Goal: Task Accomplishment & Management: Manage account settings

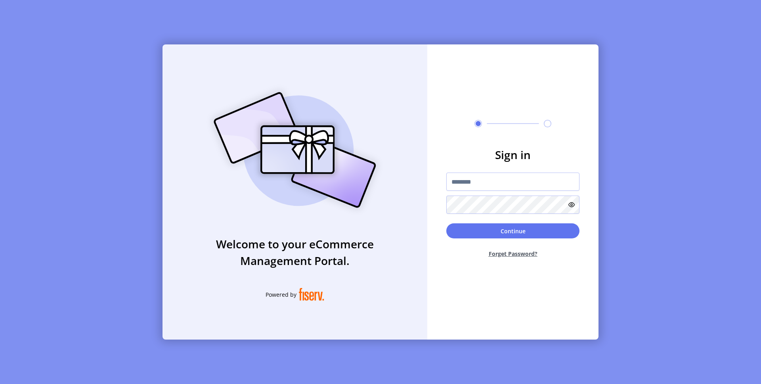
click at [476, 182] on input "text" at bounding box center [512, 181] width 133 height 18
click at [488, 183] on input "text" at bounding box center [512, 181] width 133 height 18
type input "**********"
click at [478, 231] on button "Continue" at bounding box center [512, 230] width 133 height 15
click at [503, 167] on form "Sign in Continue Forget Password?" at bounding box center [512, 205] width 171 height 118
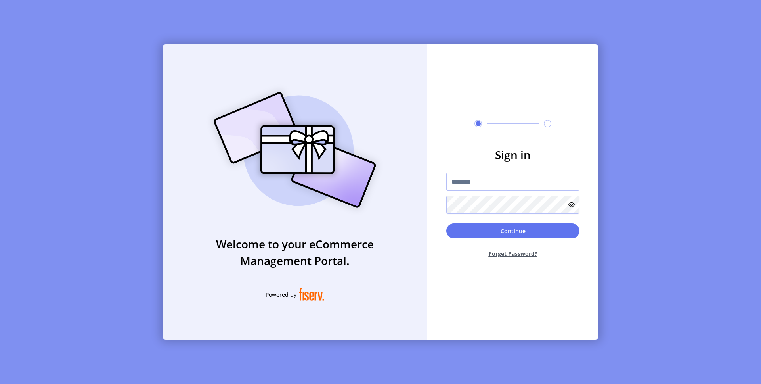
click at [485, 187] on input "text" at bounding box center [512, 181] width 133 height 18
type input "**********"
click at [516, 223] on button "Continue" at bounding box center [512, 230] width 133 height 15
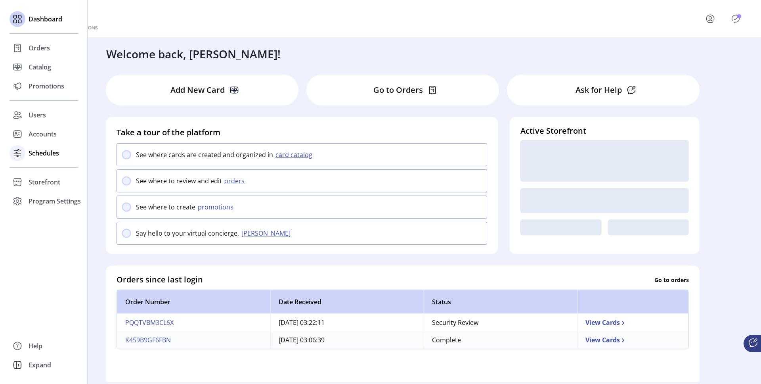
click at [33, 155] on span "Schedules" at bounding box center [44, 153] width 31 height 10
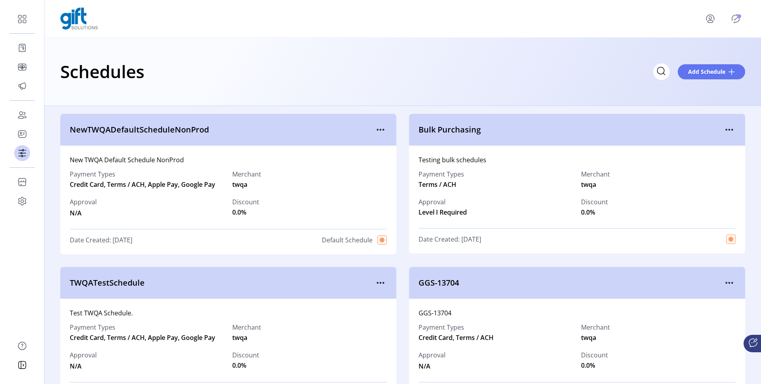
click at [370, 126] on span "NewTWQADefaultScheduleNonProd" at bounding box center [222, 130] width 304 height 12
click at [376, 126] on icon "menu" at bounding box center [380, 129] width 13 height 13
click at [386, 143] on span "View Details" at bounding box center [412, 145] width 66 height 6
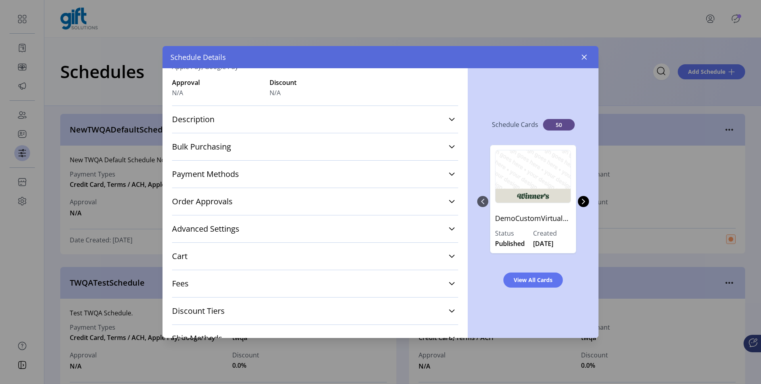
scroll to position [114, 0]
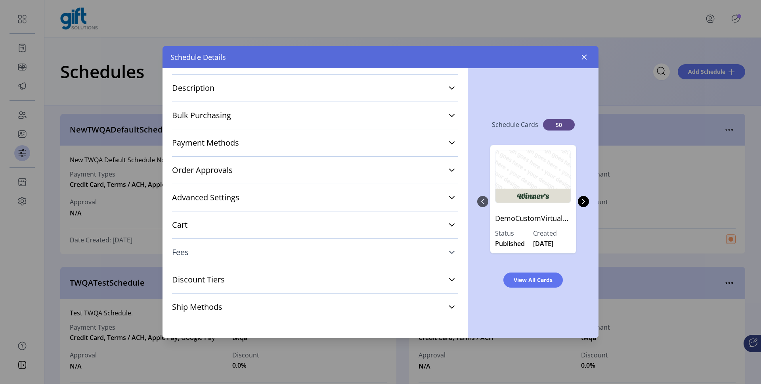
click at [281, 244] on link "Fees" at bounding box center [315, 251] width 286 height 17
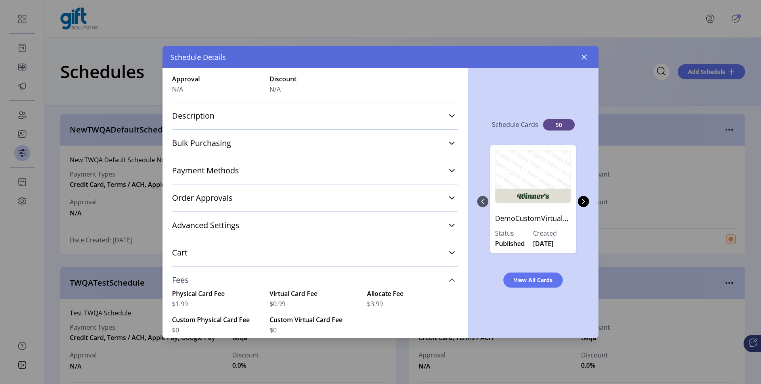
scroll to position [82, 0]
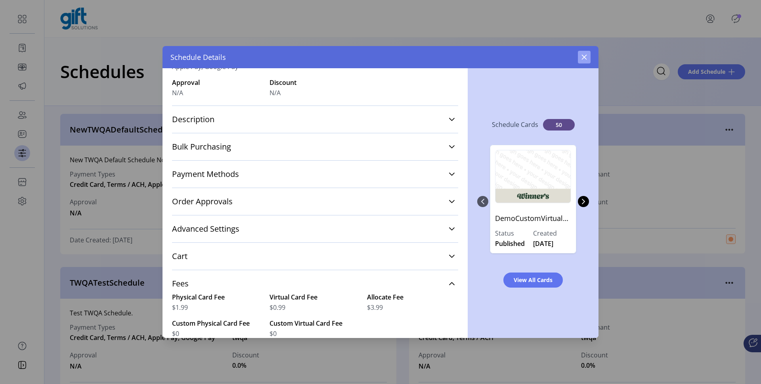
click at [581, 54] on icon "button" at bounding box center [584, 57] width 6 height 6
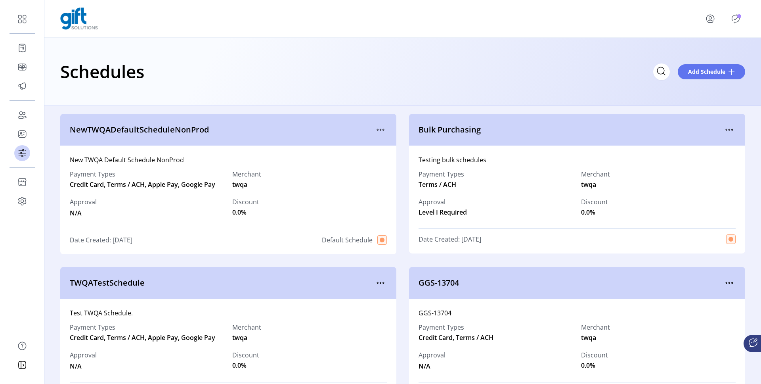
click at [737, 18] on icon "Publisher Panel" at bounding box center [735, 18] width 13 height 13
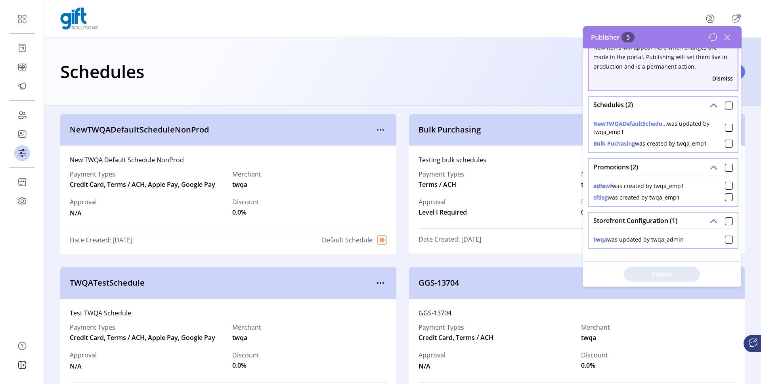
scroll to position [28, 0]
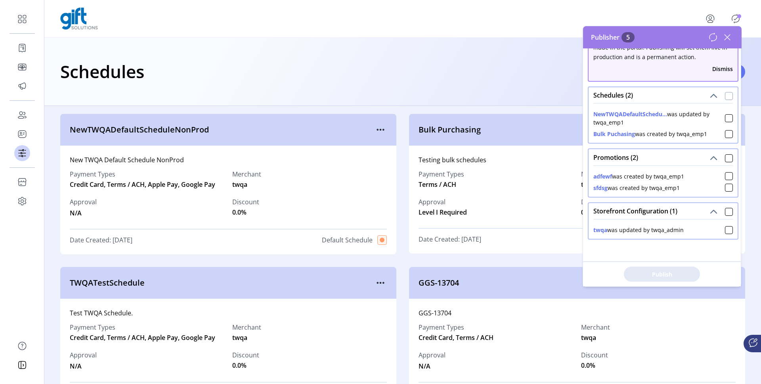
click at [726, 92] on div at bounding box center [729, 96] width 8 height 8
click at [725, 209] on div at bounding box center [729, 212] width 8 height 8
click at [643, 284] on div "Publish 3 Items" at bounding box center [662, 273] width 158 height 25
click at [643, 279] on button "Publish 3 Items" at bounding box center [662, 273] width 76 height 15
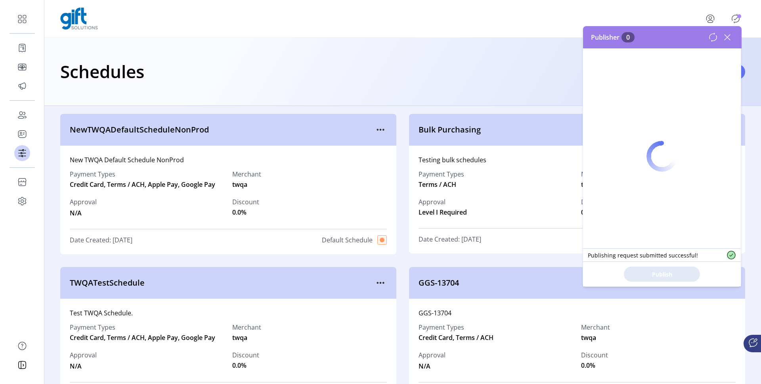
scroll to position [0, 0]
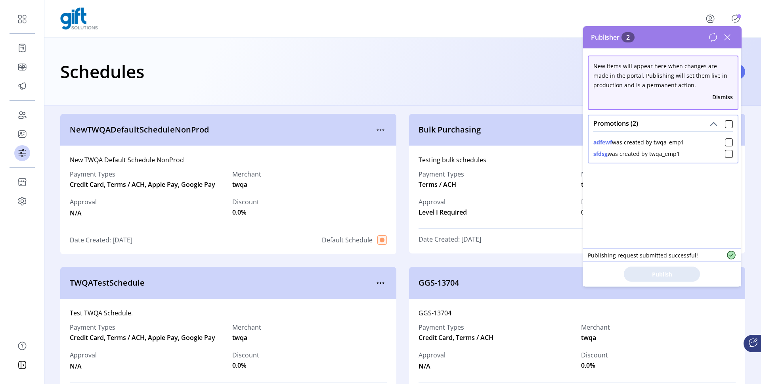
click at [729, 37] on icon at bounding box center [727, 37] width 13 height 13
